Goal: Task Accomplishment & Management: Use online tool/utility

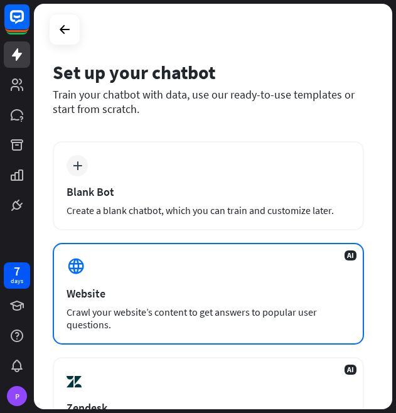
click at [133, 317] on div "Crawl your website’s content to get answers to popular user questions." at bounding box center [208, 317] width 284 height 25
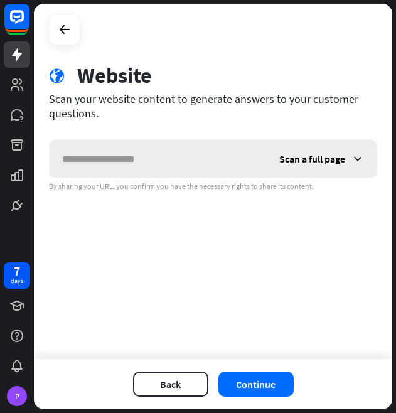
click at [326, 165] on div "Scan a full page" at bounding box center [322, 159] width 110 height 38
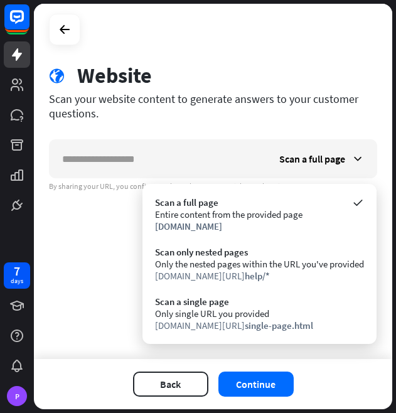
click at [77, 251] on div "check Set up chatbot 2 Train 3 Tune chatbot globe Website Scan your website con…" at bounding box center [213, 181] width 358 height 355
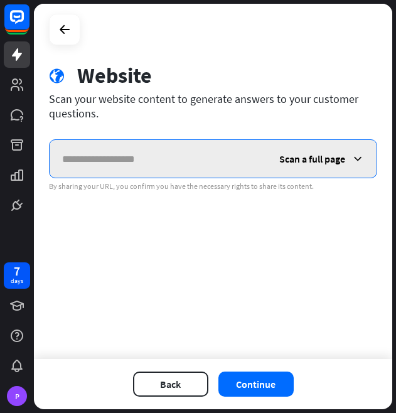
click at [123, 162] on input "text" at bounding box center [158, 159] width 217 height 38
type input "*"
type input "**********"
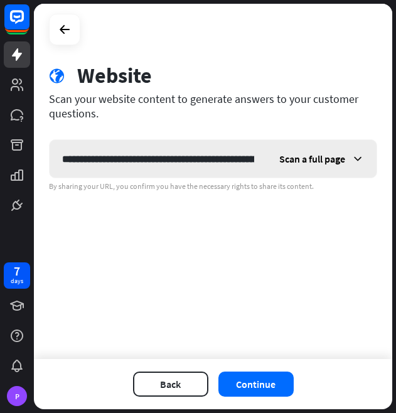
click at [321, 160] on span "Scan a full page" at bounding box center [312, 158] width 66 height 13
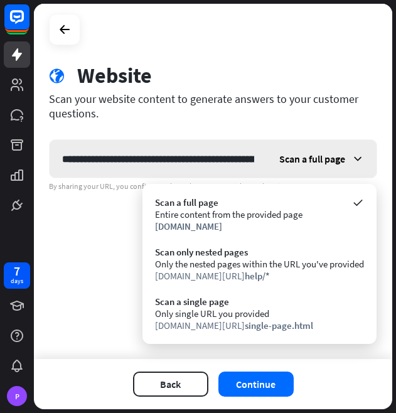
click at [321, 160] on span "Scan a full page" at bounding box center [312, 158] width 66 height 13
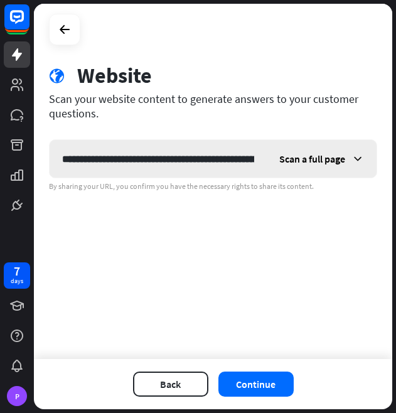
click at [321, 160] on span "Scan a full page" at bounding box center [312, 158] width 66 height 13
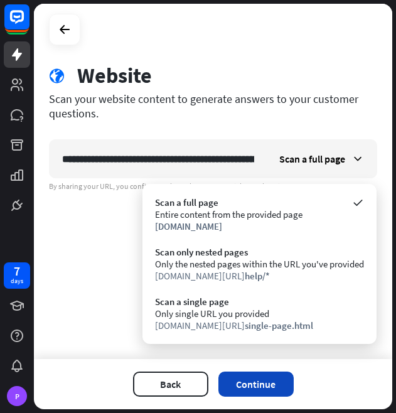
click at [256, 381] on button "Continue" at bounding box center [255, 383] width 75 height 25
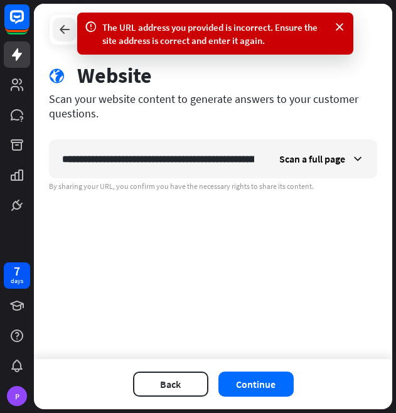
click at [67, 37] on div at bounding box center [65, 30] width 24 height 24
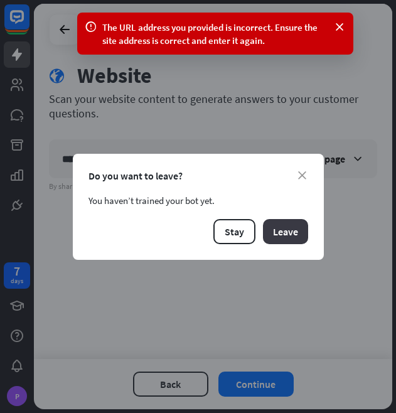
click at [272, 226] on button "Leave" at bounding box center [285, 231] width 45 height 25
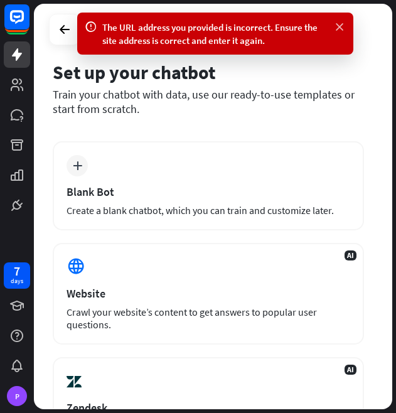
click at [337, 26] on icon at bounding box center [339, 27] width 13 height 13
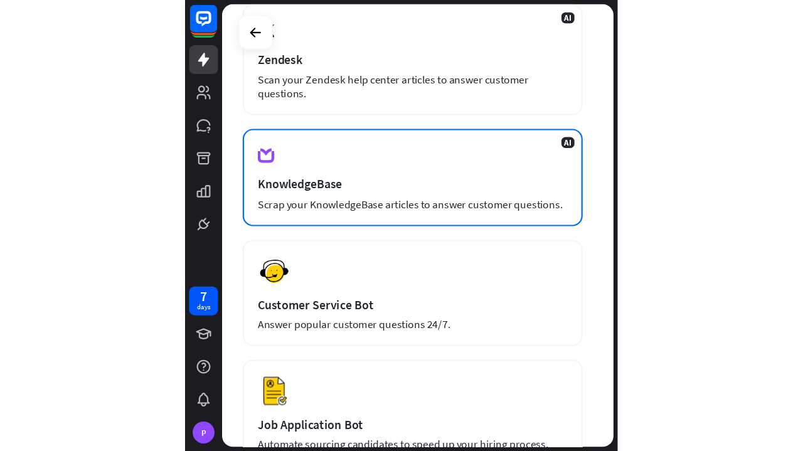
scroll to position [364, 0]
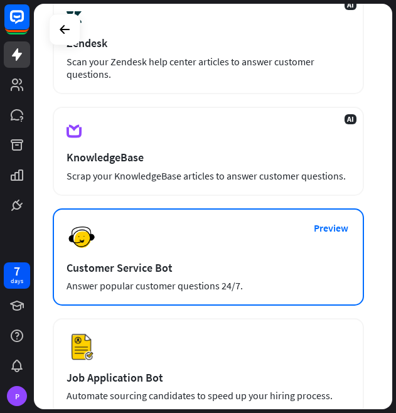
click at [102, 260] on div "Customer Service Bot" at bounding box center [208, 267] width 284 height 14
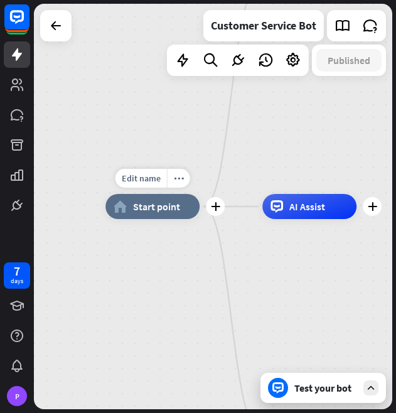
click at [181, 213] on div "home_2 Start point" at bounding box center [152, 206] width 94 height 25
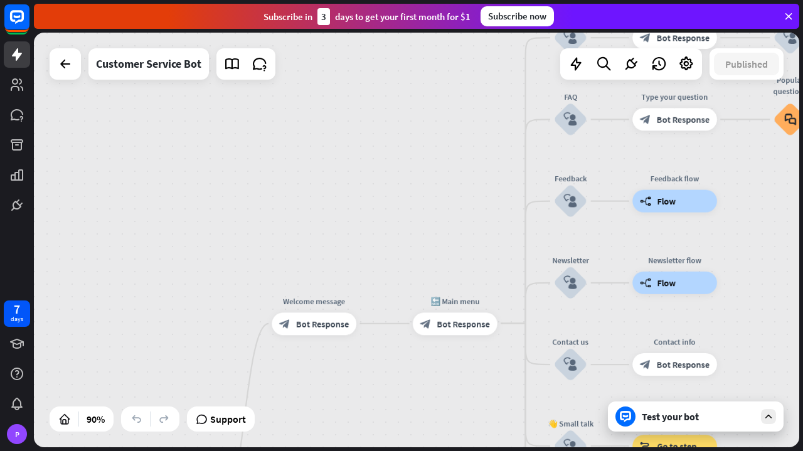
click at [395, 13] on icon at bounding box center [788, 16] width 11 height 11
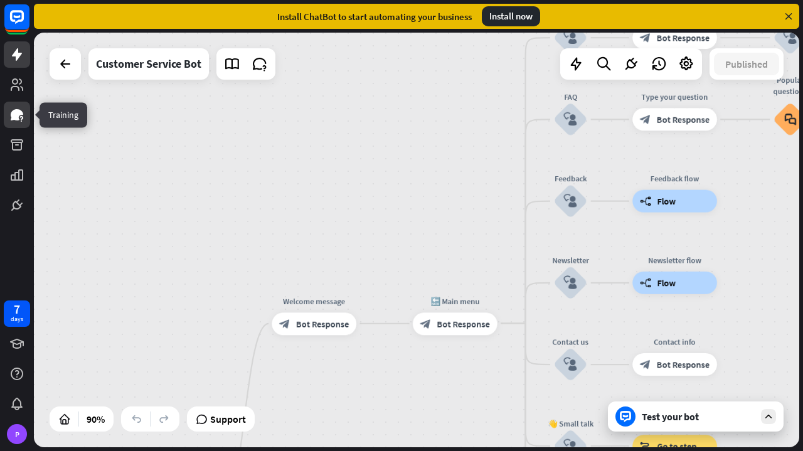
click at [12, 119] on icon at bounding box center [17, 114] width 13 height 11
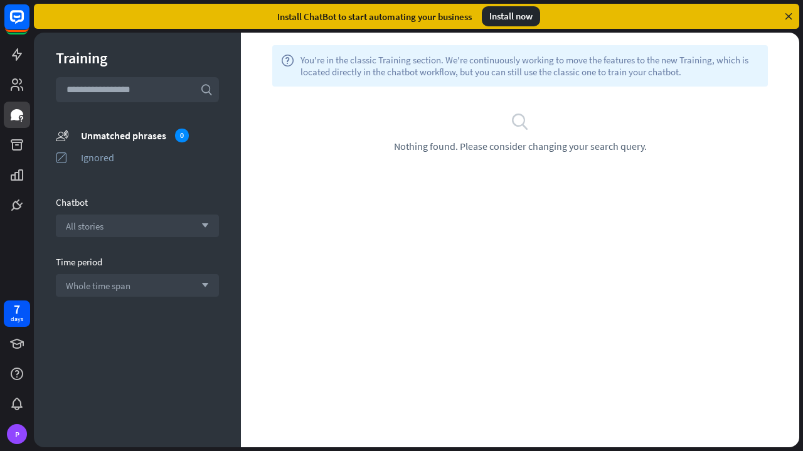
click at [342, 65] on span "You're in the classic Training section. We're continuously working to move the …" at bounding box center [529, 66] width 458 height 24
click at [123, 88] on input "text" at bounding box center [137, 89] width 163 height 25
click at [23, 179] on icon at bounding box center [17, 174] width 13 height 11
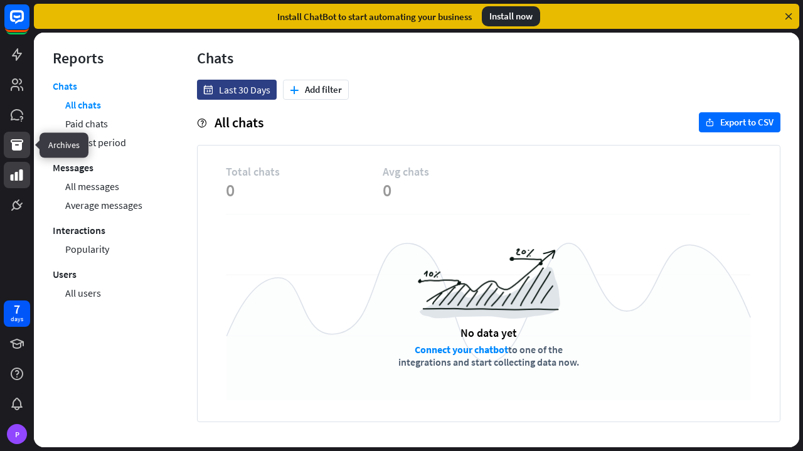
click at [18, 154] on link at bounding box center [17, 145] width 26 height 26
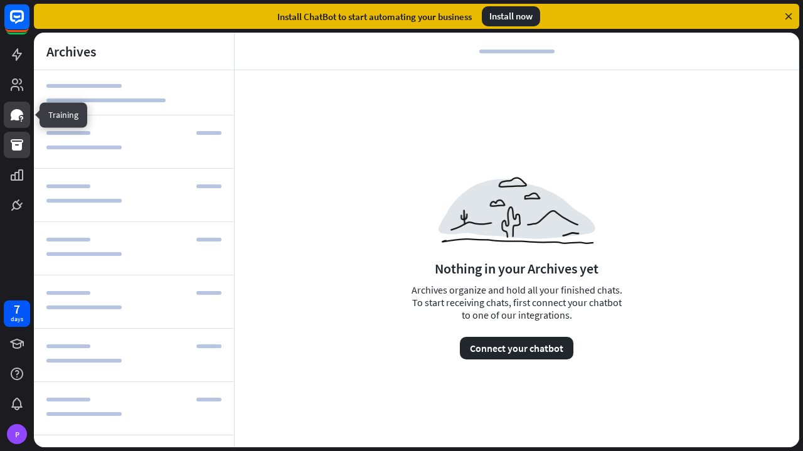
click at [17, 122] on link at bounding box center [17, 115] width 26 height 26
